Goal: Browse casually: Explore the website without a specific task or goal

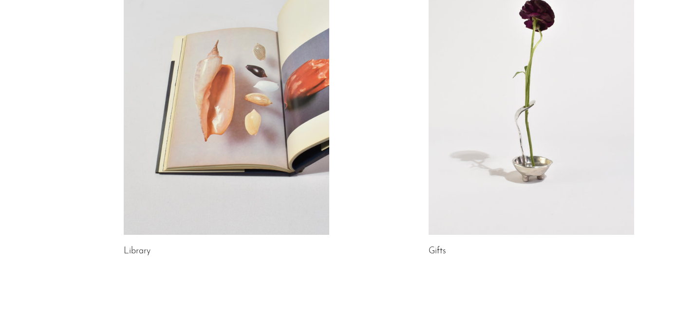
scroll to position [546, 0]
click at [537, 161] on link at bounding box center [532, 90] width 206 height 288
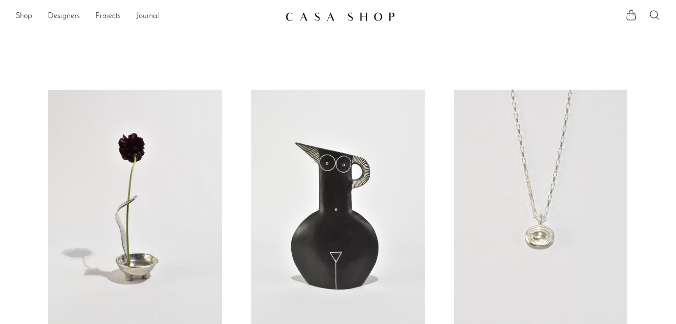
click at [353, 15] on img at bounding box center [340, 17] width 110 height 10
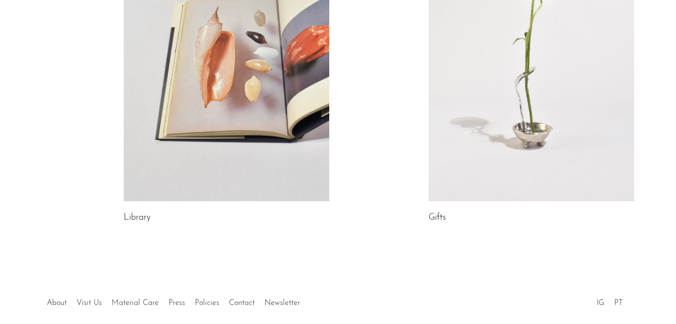
scroll to position [586, 0]
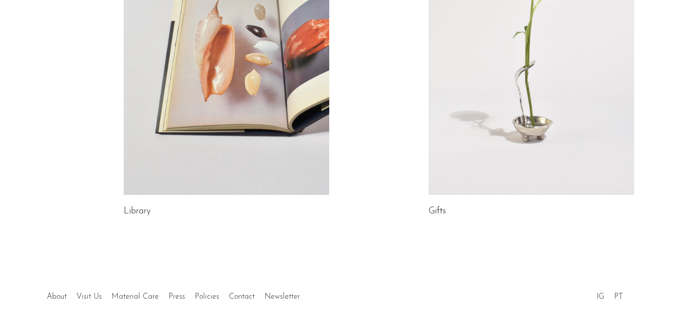
click at [531, 132] on link at bounding box center [532, 51] width 206 height 288
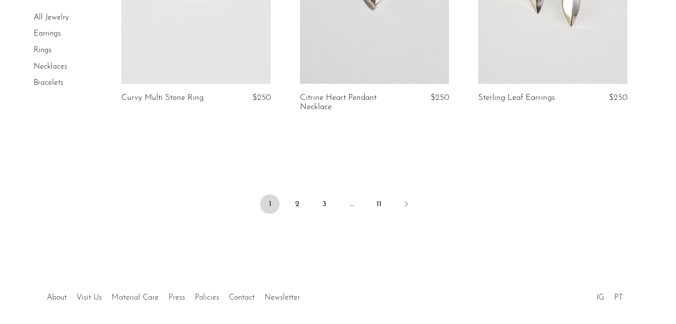
scroll to position [3078, 0]
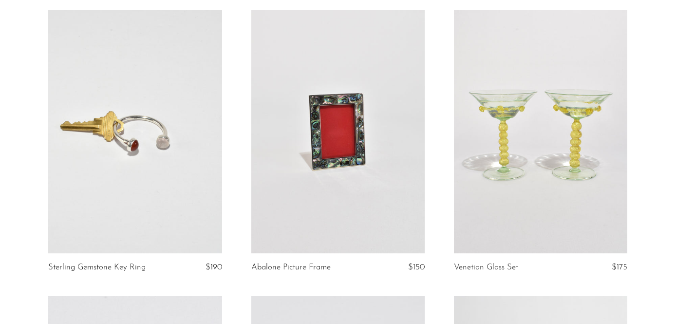
scroll to position [1511, 0]
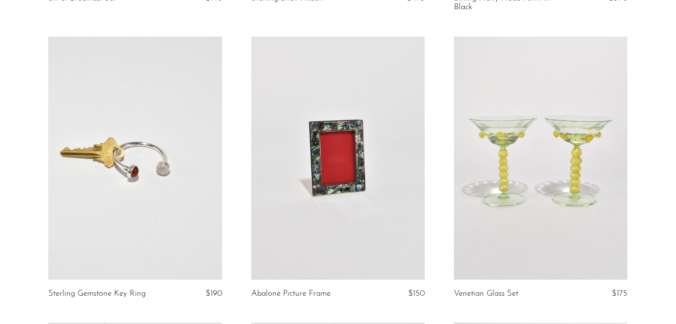
click at [168, 222] on link at bounding box center [134, 158] width 173 height 243
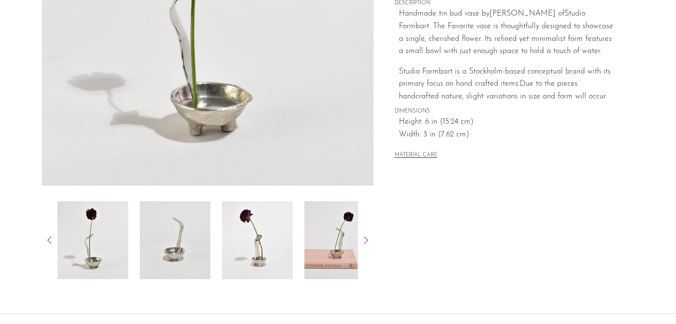
scroll to position [266, 0]
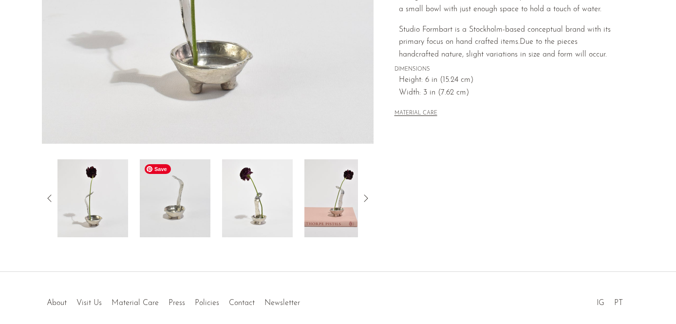
click at [161, 197] on img at bounding box center [175, 198] width 71 height 78
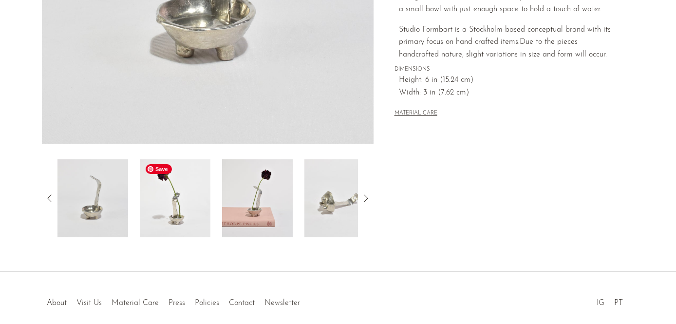
click at [192, 212] on img at bounding box center [175, 198] width 71 height 78
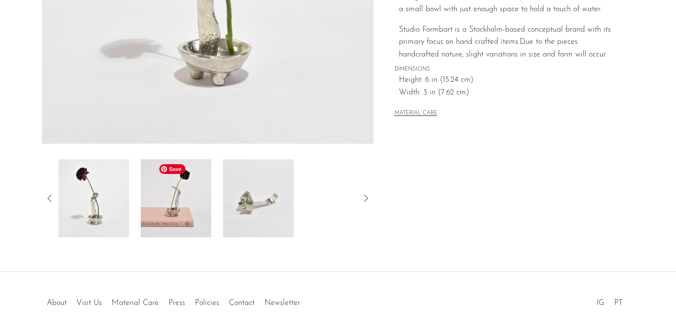
click at [208, 214] on img at bounding box center [176, 198] width 71 height 78
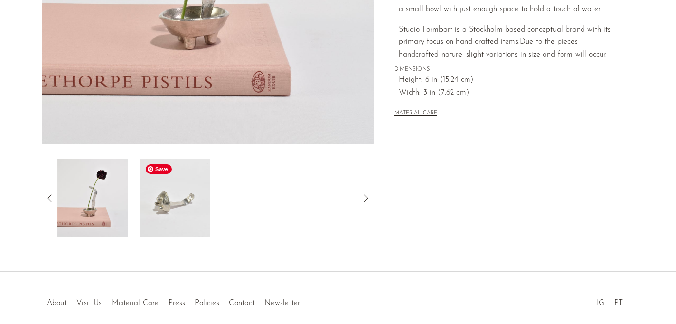
click at [186, 204] on img at bounding box center [175, 198] width 71 height 78
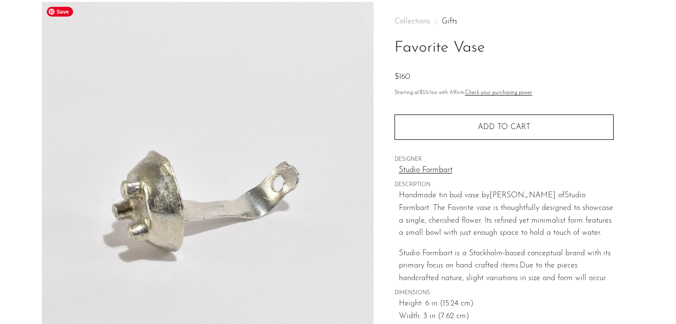
scroll to position [0, 0]
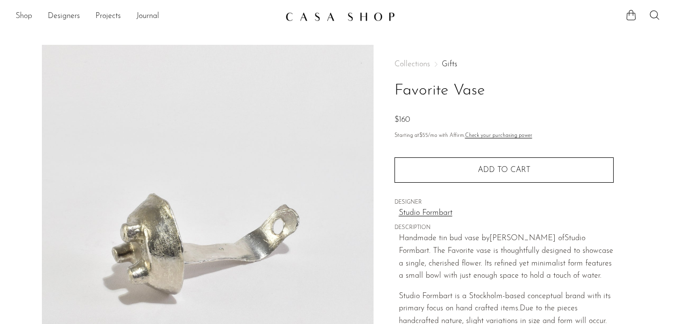
click at [25, 17] on link "Shop" at bounding box center [24, 16] width 17 height 13
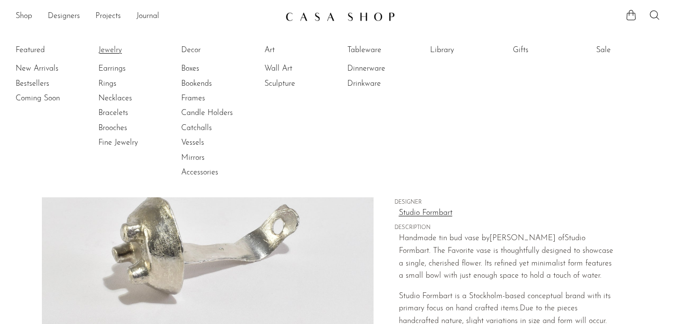
click at [107, 54] on link "Jewelry" at bounding box center [134, 50] width 73 height 11
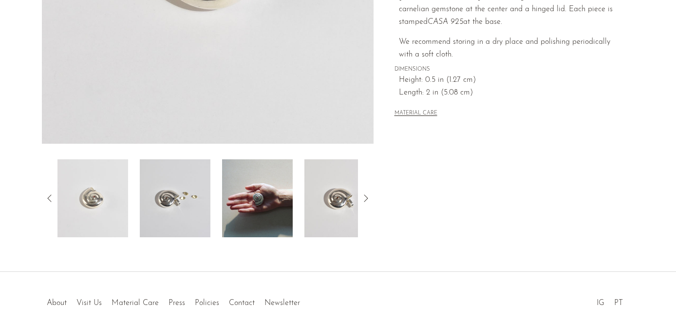
scroll to position [308, 0]
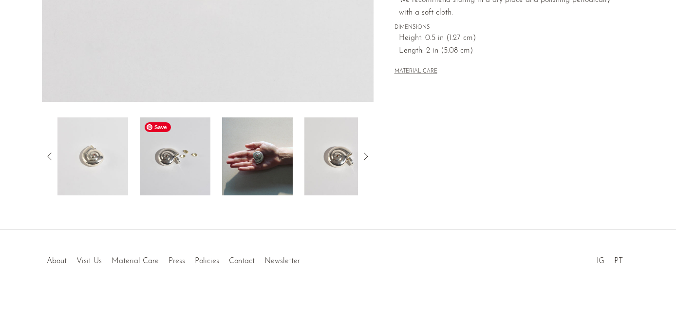
click at [161, 180] on img at bounding box center [175, 156] width 71 height 78
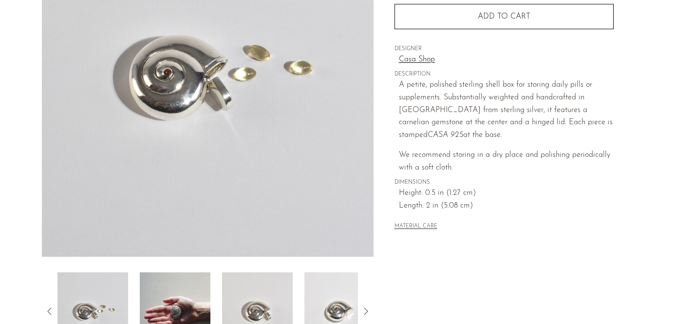
scroll to position [155, 0]
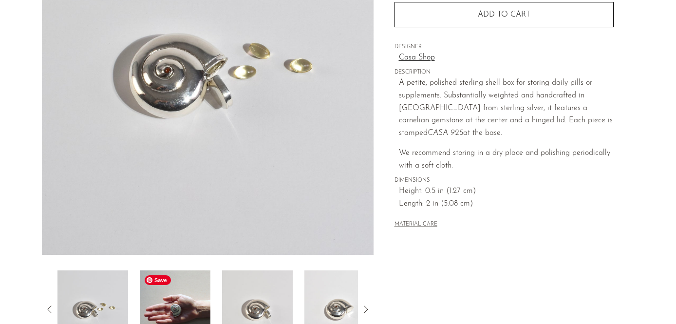
click at [179, 320] on img at bounding box center [175, 309] width 71 height 78
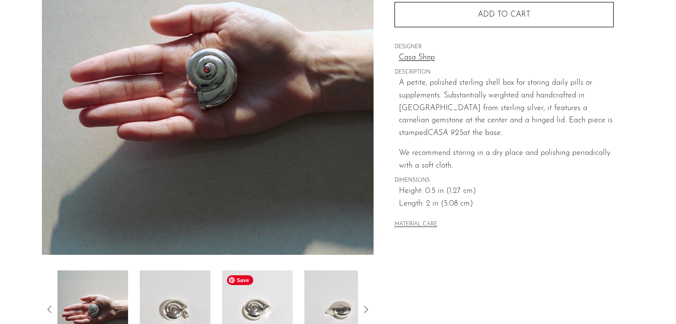
click at [250, 299] on img at bounding box center [257, 309] width 71 height 78
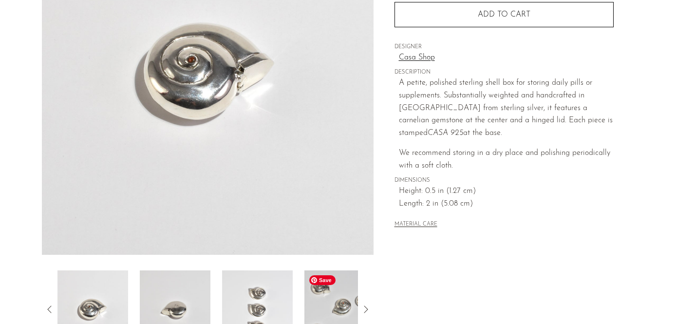
click at [318, 297] on img at bounding box center [339, 309] width 71 height 78
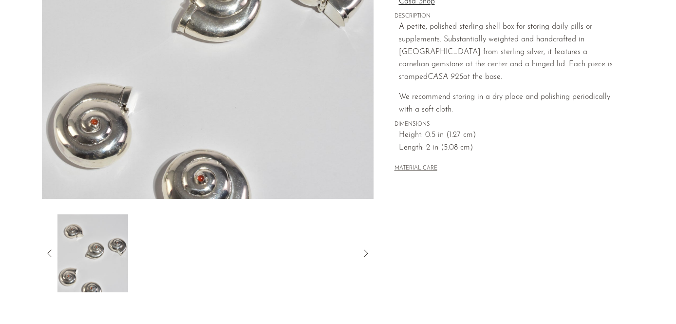
scroll to position [0, 0]
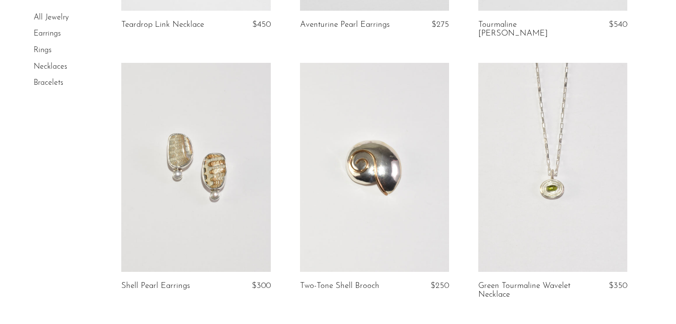
scroll to position [811, 0]
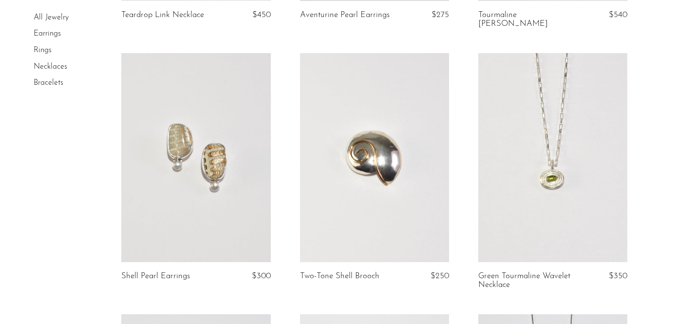
click at [52, 82] on link "Bracelets" at bounding box center [49, 83] width 30 height 8
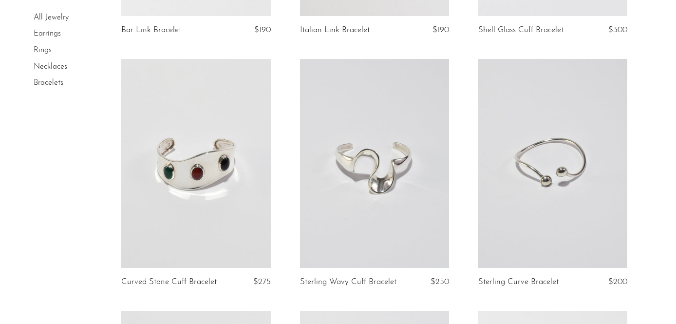
scroll to position [265, 0]
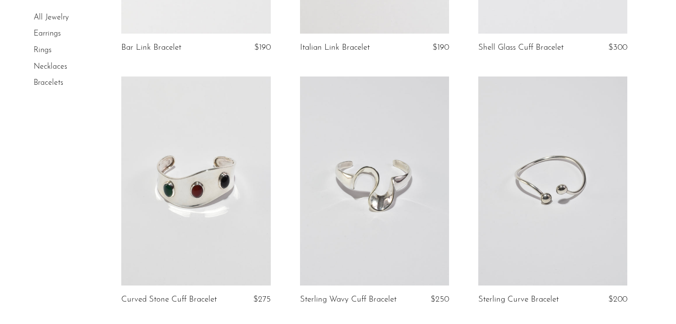
click at [51, 67] on link "Necklaces" at bounding box center [51, 67] width 34 height 8
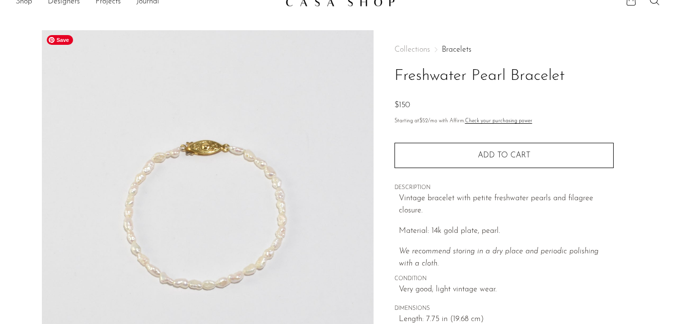
scroll to position [23, 0]
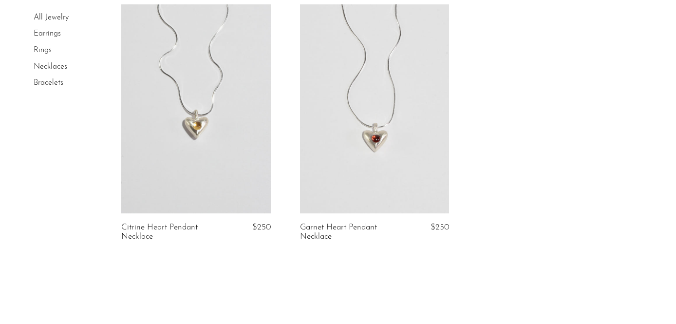
scroll to position [3022, 0]
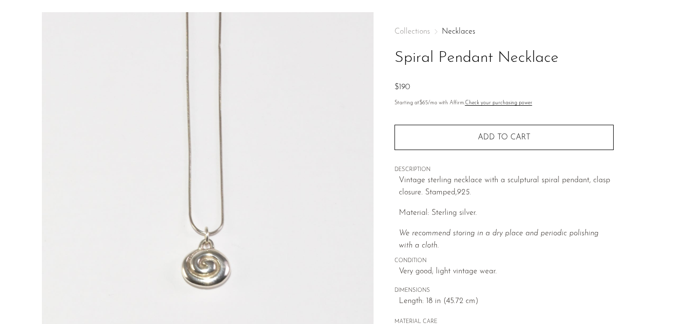
scroll to position [33, 0]
